Goal: Check status: Check status

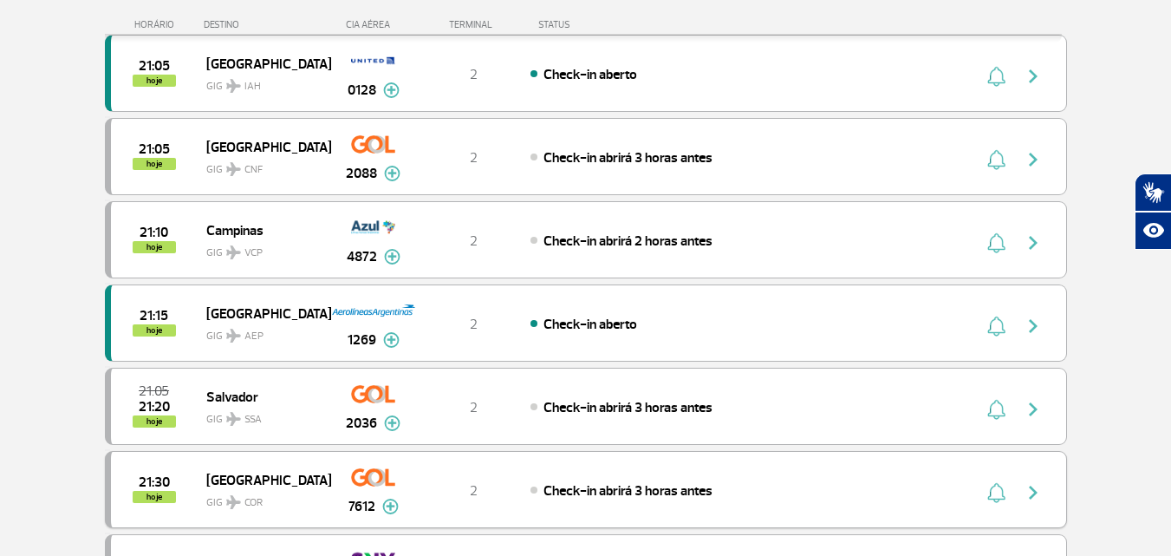
scroll to position [2596, 0]
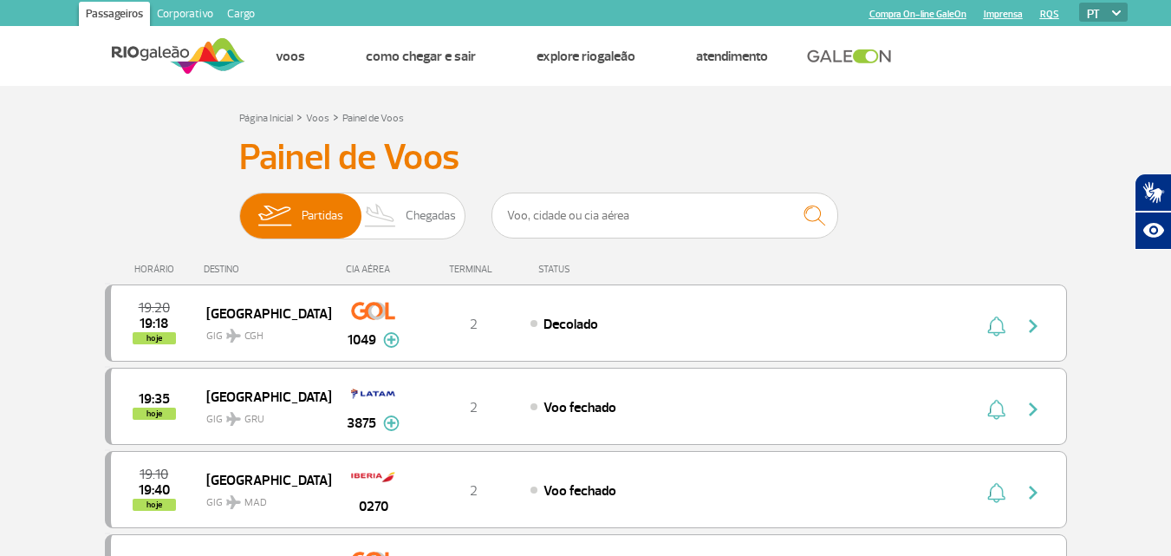
scroll to position [1778, 0]
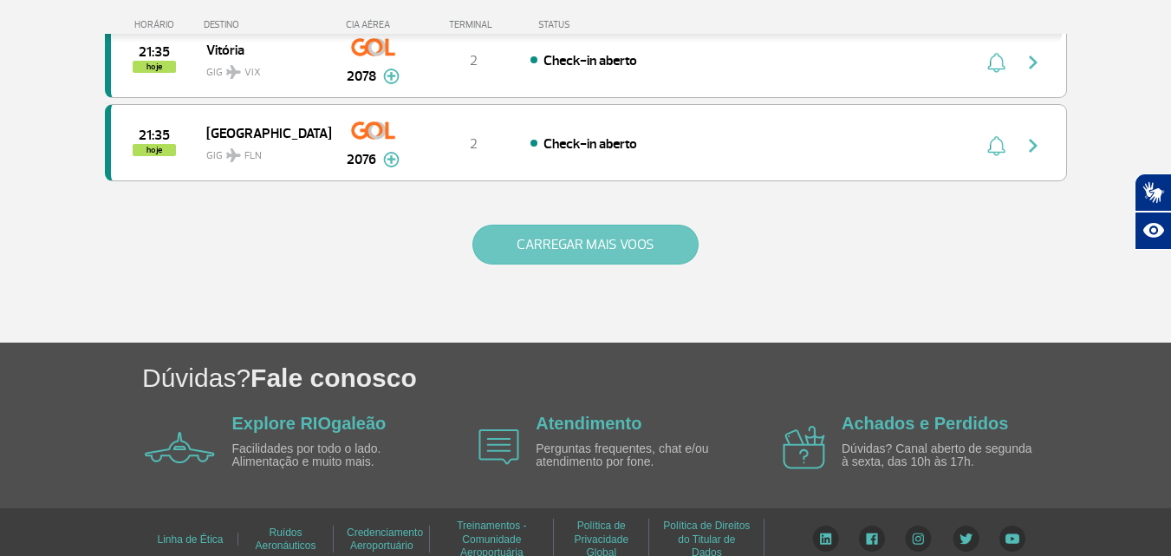
click at [615, 238] on button "CARREGAR MAIS VOOS" at bounding box center [586, 245] width 226 height 40
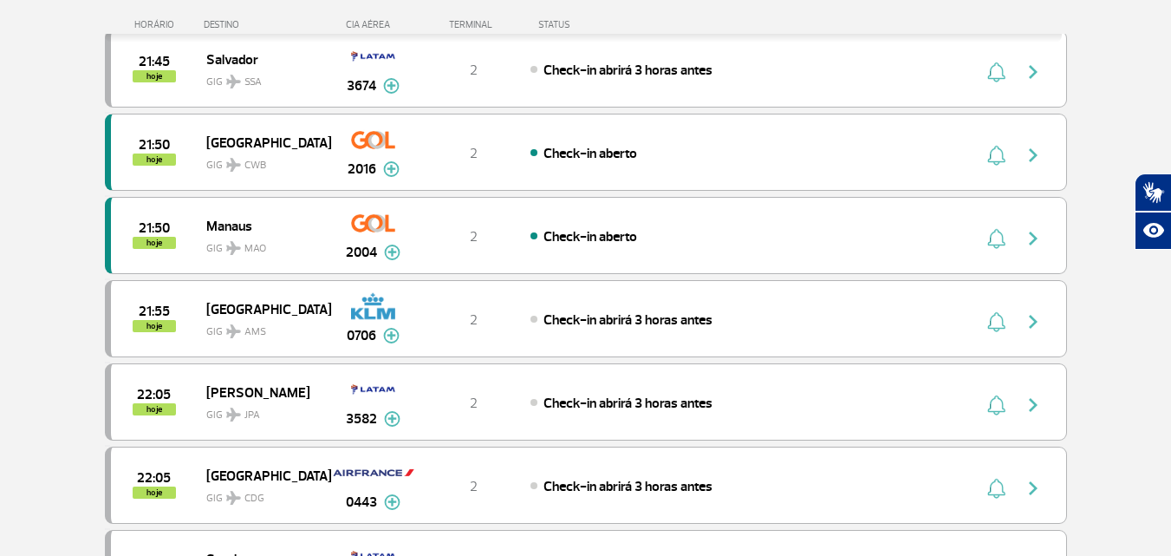
scroll to position [2211, 0]
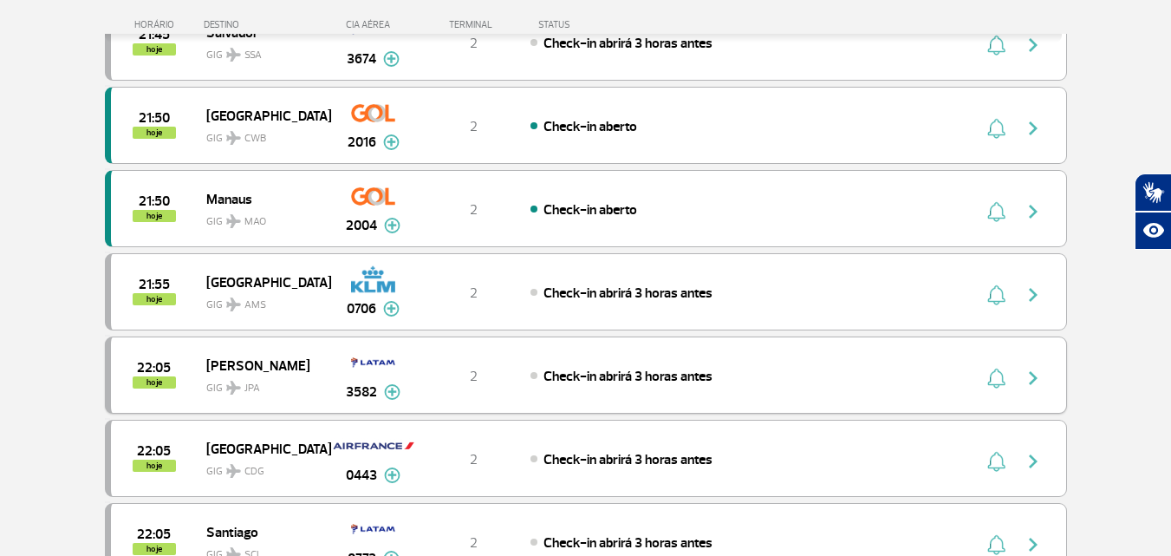
click at [1027, 378] on img "button" at bounding box center [1033, 378] width 21 height 21
